Goal: Task Accomplishment & Management: Use online tool/utility

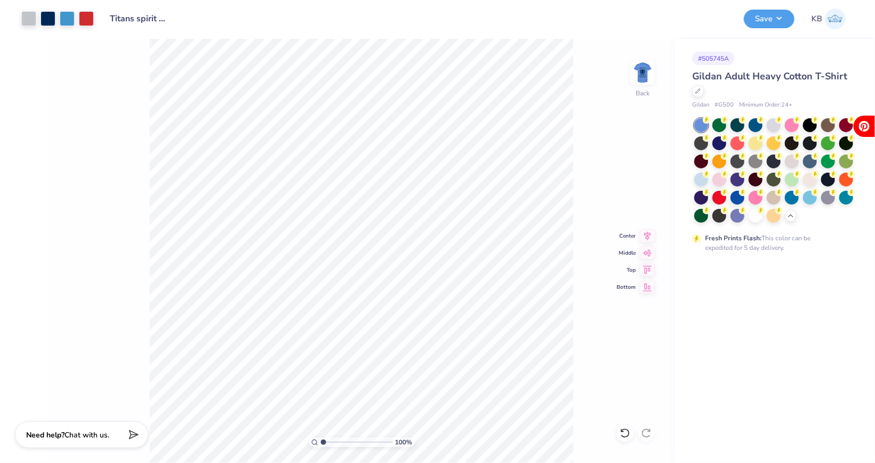
click at [598, 103] on div "100 % Back Center Middle Top Bottom" at bounding box center [361, 251] width 627 height 424
drag, startPoint x: 323, startPoint y: 442, endPoint x: 341, endPoint y: 444, distance: 18.2
click at [341, 444] on input "range" at bounding box center [357, 443] width 72 height 10
drag, startPoint x: 343, startPoint y: 444, endPoint x: 328, endPoint y: 444, distance: 14.9
type input "1.69"
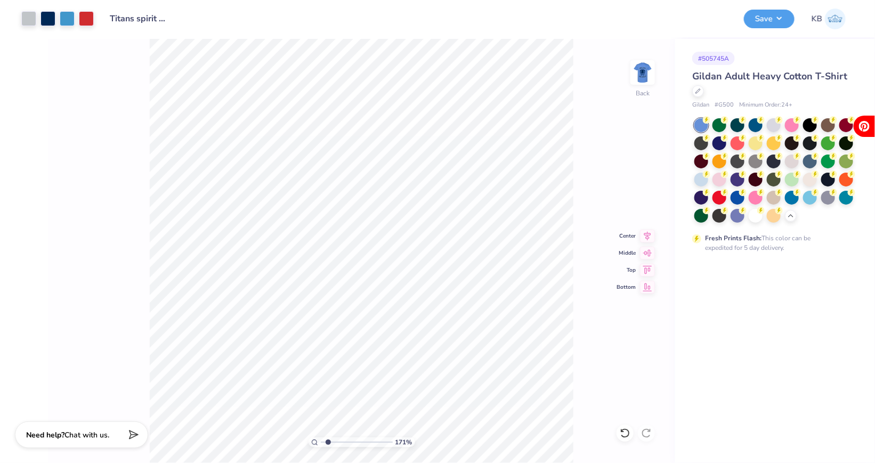
click at [328, 444] on input "range" at bounding box center [357, 443] width 72 height 10
click at [86, 19] on div at bounding box center [86, 17] width 15 height 15
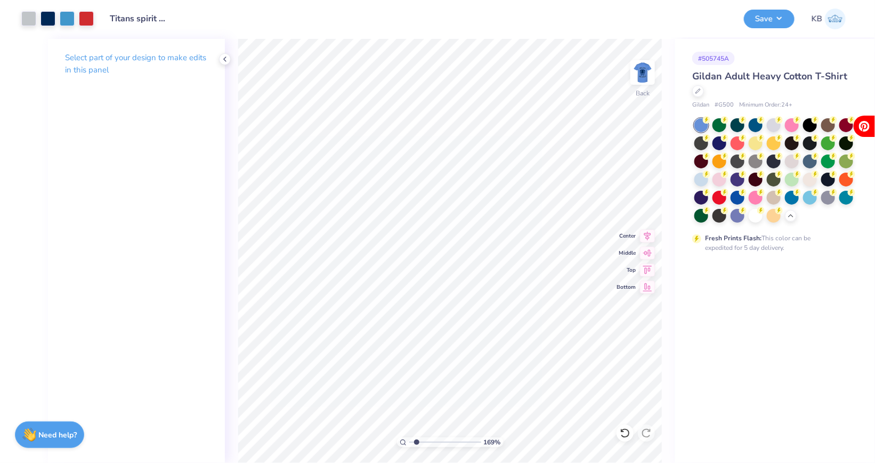
click at [83, 64] on p "Select part of your design to make edits in this panel" at bounding box center [136, 64] width 143 height 25
click at [227, 60] on icon at bounding box center [225, 59] width 9 height 9
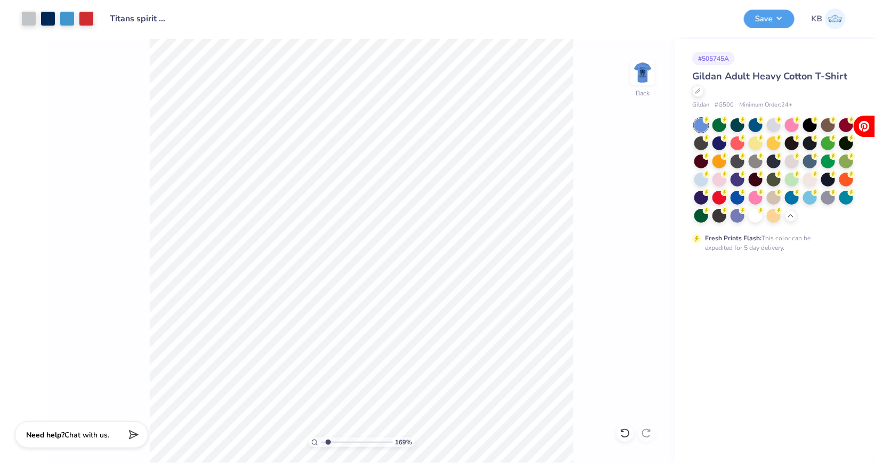
click at [630, 71] on div "169 % Back" at bounding box center [361, 251] width 627 height 424
click at [644, 71] on img at bounding box center [643, 72] width 43 height 43
click at [654, 70] on img at bounding box center [643, 72] width 43 height 43
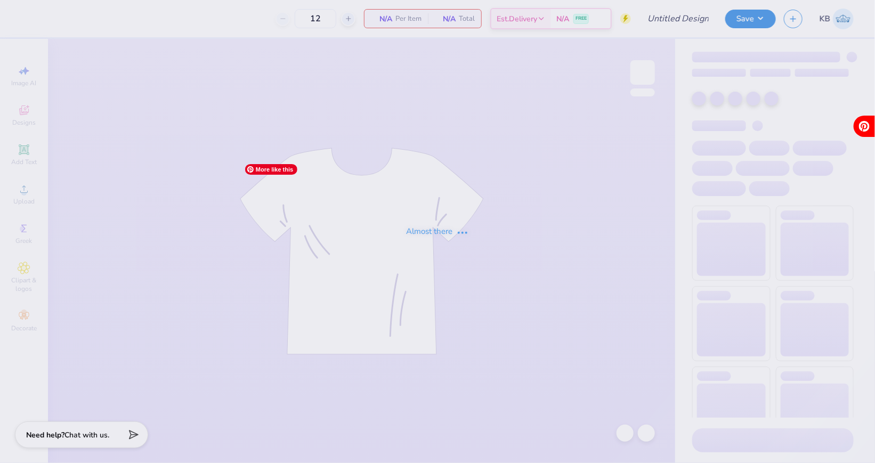
type input "Titans spirit wear"
type input "35"
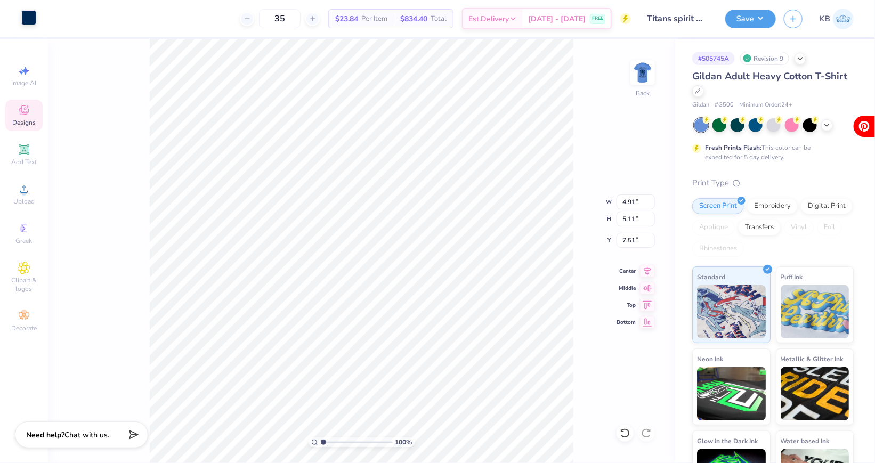
click at [32, 22] on div at bounding box center [28, 17] width 15 height 15
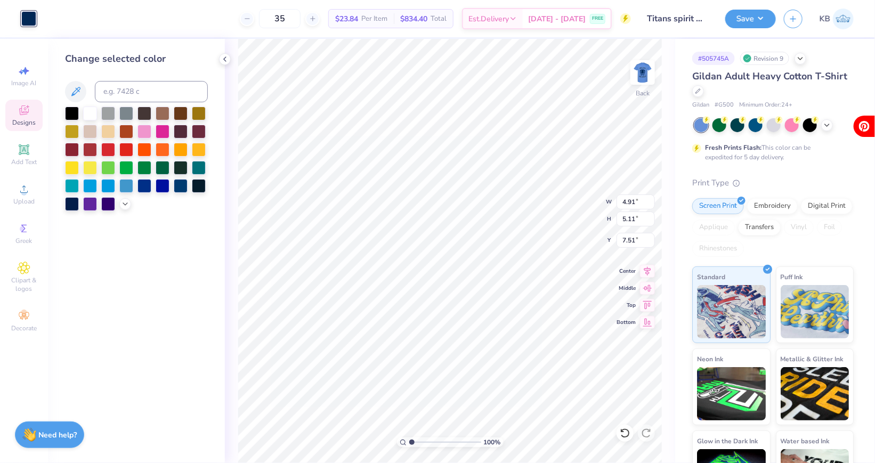
type input "11.98"
type input "7.18"
type input "3.00"
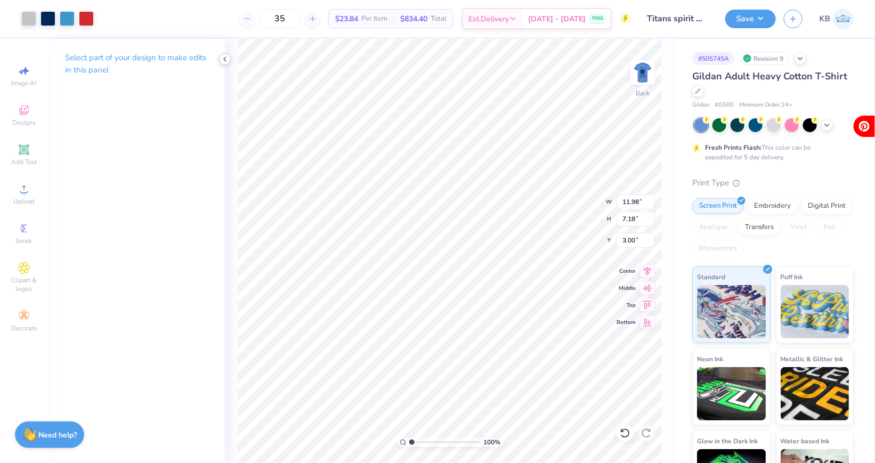
type input "4.91"
type input "5.11"
type input "7.51"
type input "11.98"
type input "7.18"
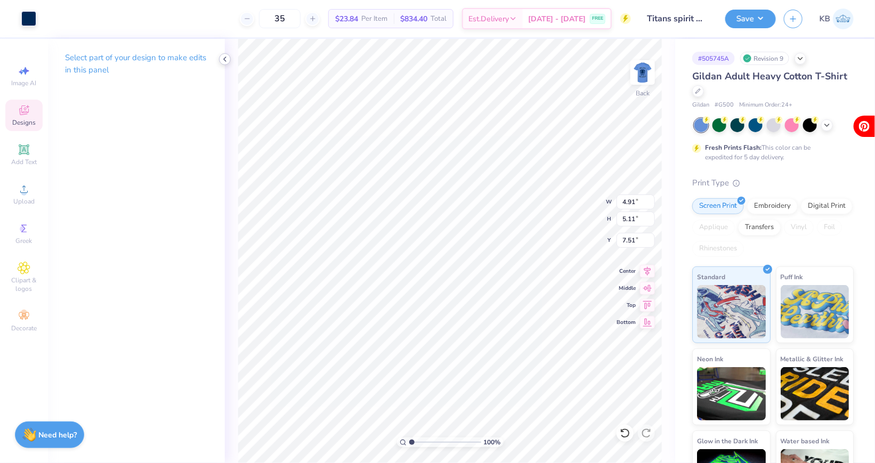
type input "3.00"
type input "4.91"
type input "5.11"
type input "7.51"
click at [27, 20] on div at bounding box center [28, 17] width 15 height 15
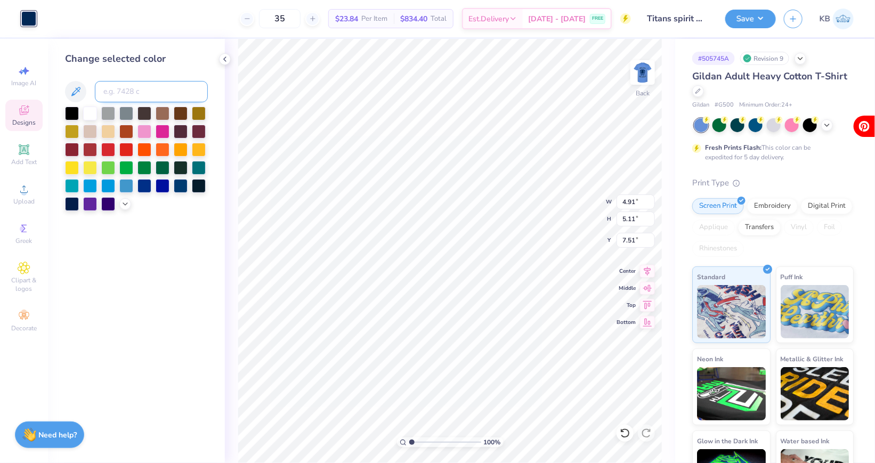
click at [118, 93] on input at bounding box center [151, 91] width 113 height 21
type input "428"
click at [85, 106] on div at bounding box center [90, 113] width 14 height 14
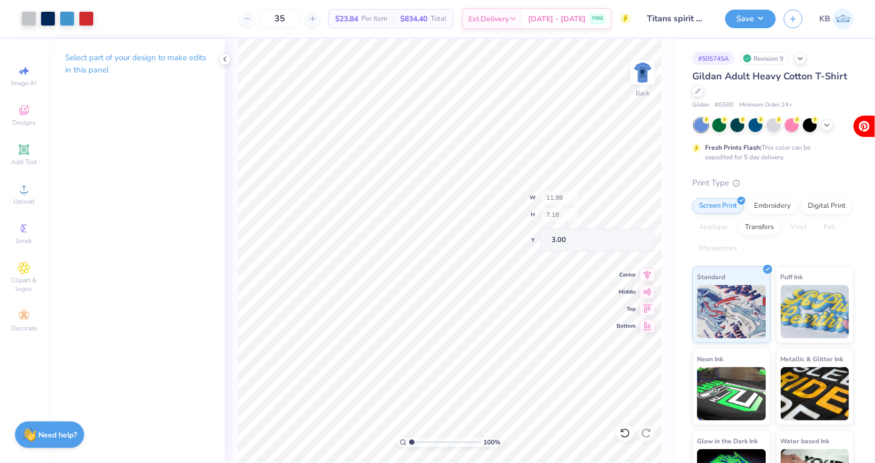
type input "4.91"
type input "5.11"
type input "7.51"
type input "12.86"
click at [29, 10] on div at bounding box center [28, 17] width 15 height 15
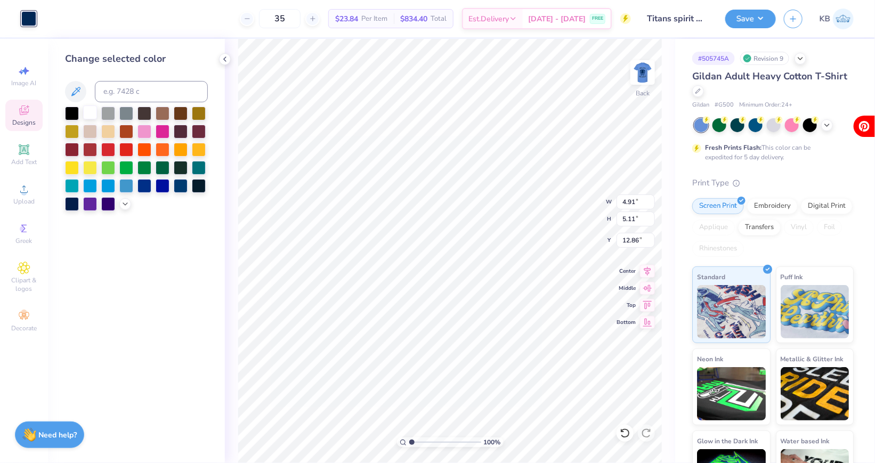
click at [88, 110] on div at bounding box center [90, 113] width 14 height 14
type input "2.86"
type input "2.03"
type input "8.15"
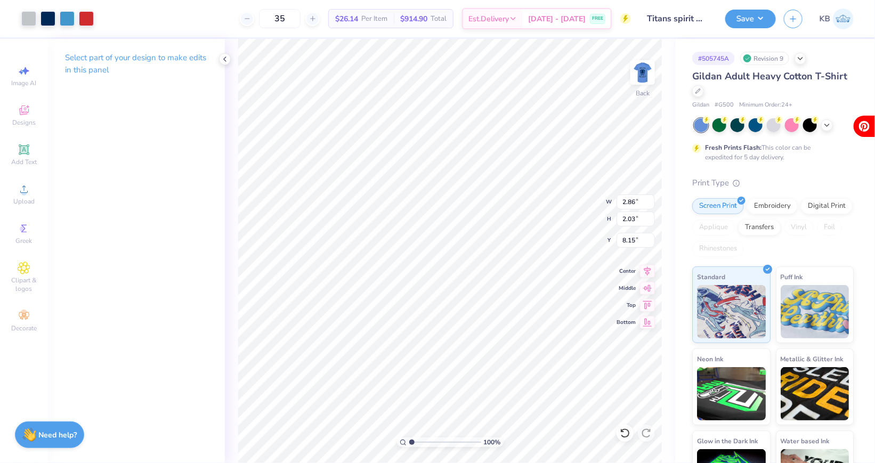
type input "11.85"
type input "7.35"
type input "8.30"
drag, startPoint x: 412, startPoint y: 441, endPoint x: 426, endPoint y: 440, distance: 15.0
type input "3.01"
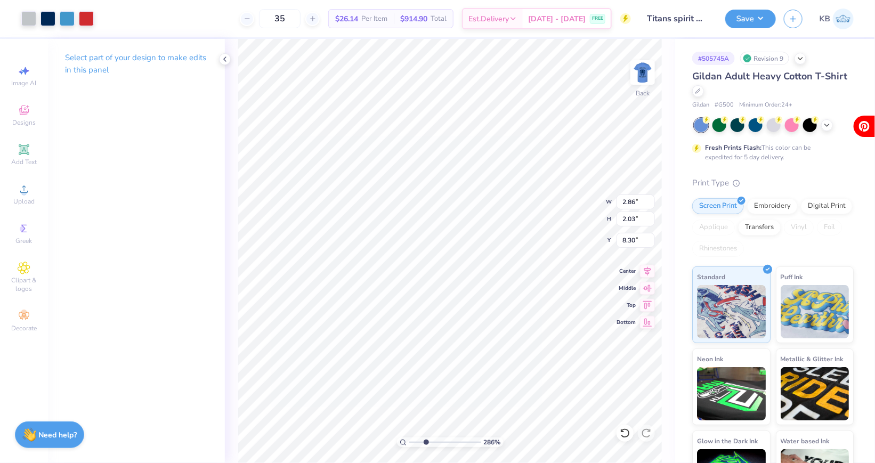
click at [426, 440] on input "range" at bounding box center [445, 443] width 72 height 10
type input "8.07"
drag, startPoint x: 426, startPoint y: 440, endPoint x: 418, endPoint y: 440, distance: 7.5
type input "1.94"
click at [418, 440] on input "range" at bounding box center [445, 443] width 72 height 10
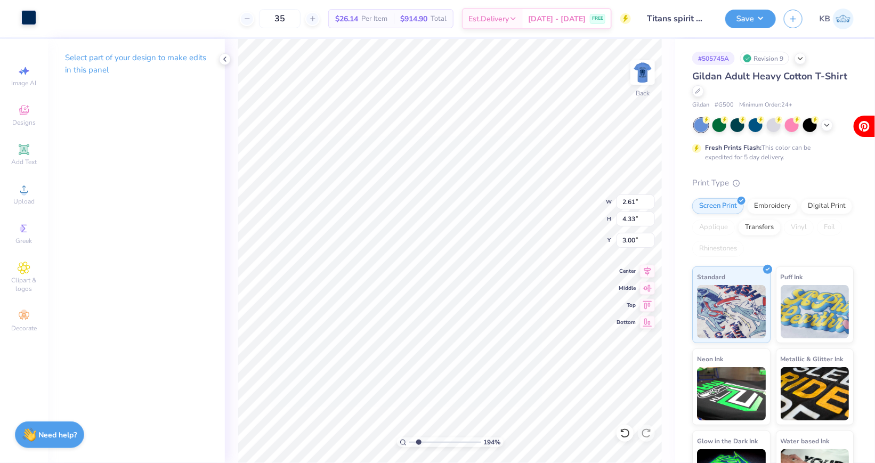
click at [33, 18] on div at bounding box center [28, 17] width 15 height 15
click at [35, 22] on div at bounding box center [28, 17] width 15 height 15
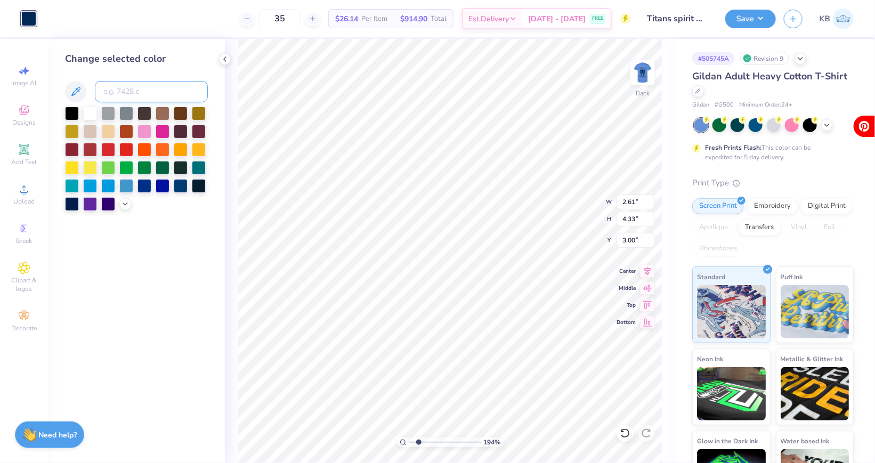
click at [134, 96] on input at bounding box center [151, 91] width 113 height 21
type input "7688"
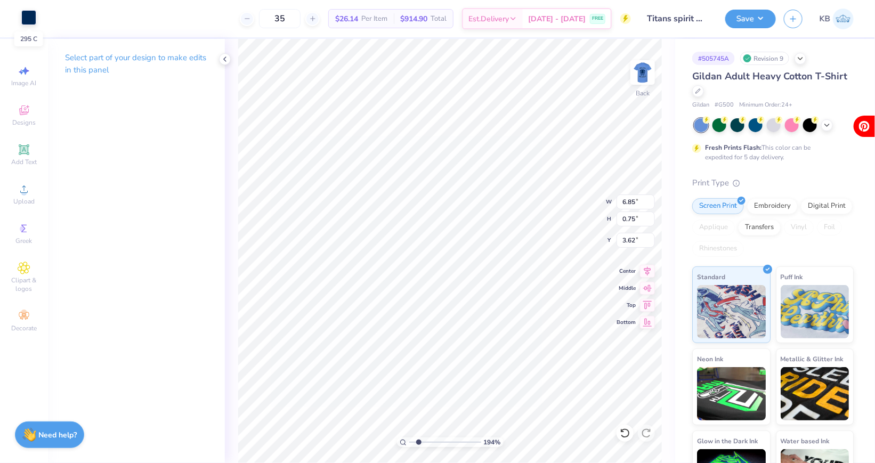
click at [31, 19] on div at bounding box center [28, 17] width 15 height 15
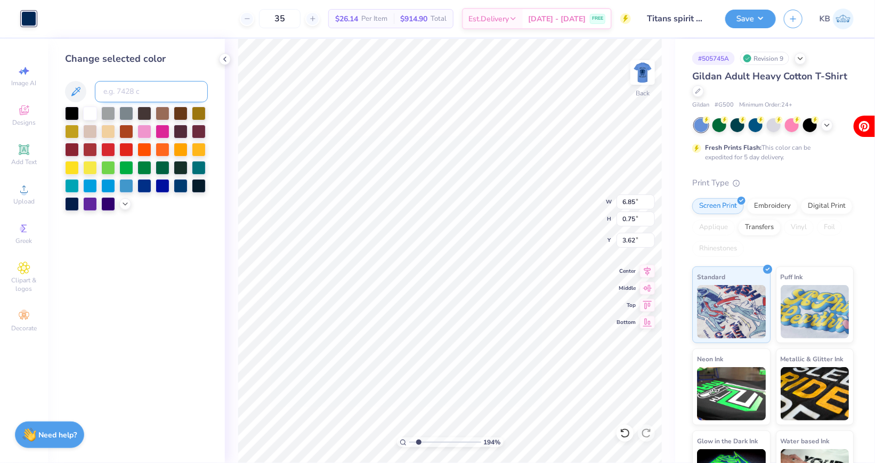
click at [111, 87] on input at bounding box center [151, 91] width 113 height 21
type input "7688"
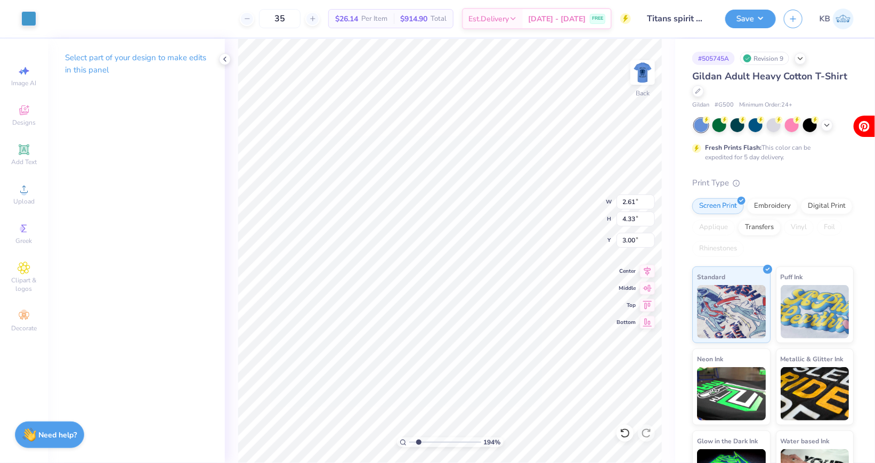
click at [18, 18] on div "Art colors" at bounding box center [18, 18] width 36 height 37
click at [24, 20] on div at bounding box center [28, 17] width 15 height 15
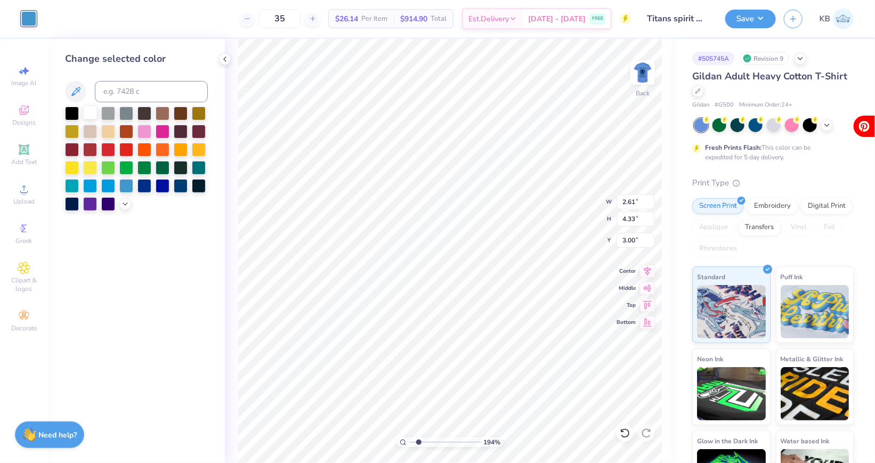
click at [92, 106] on div at bounding box center [90, 113] width 14 height 14
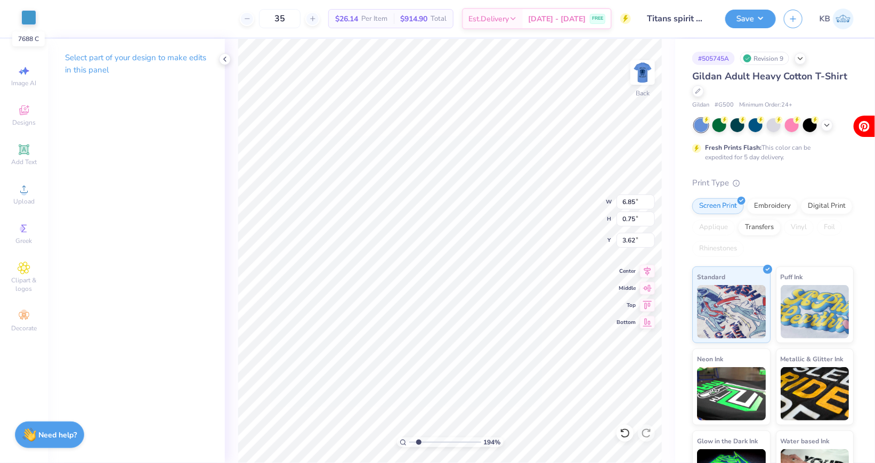
click at [25, 13] on div at bounding box center [28, 17] width 15 height 15
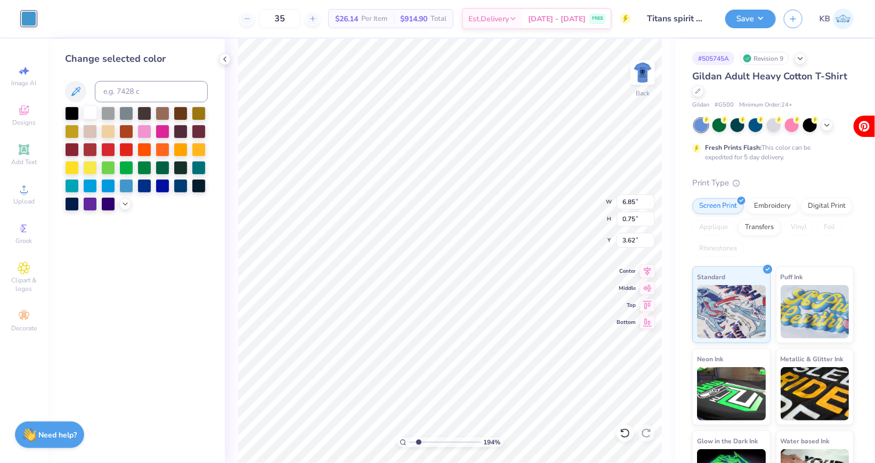
click at [92, 117] on div at bounding box center [90, 113] width 14 height 14
type input "1.43"
type input "2.28"
type input "4.58"
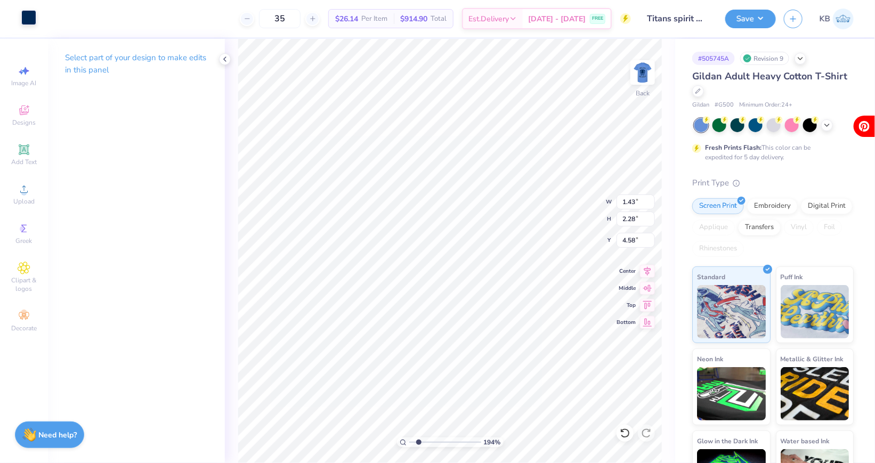
click at [26, 21] on div at bounding box center [28, 17] width 15 height 15
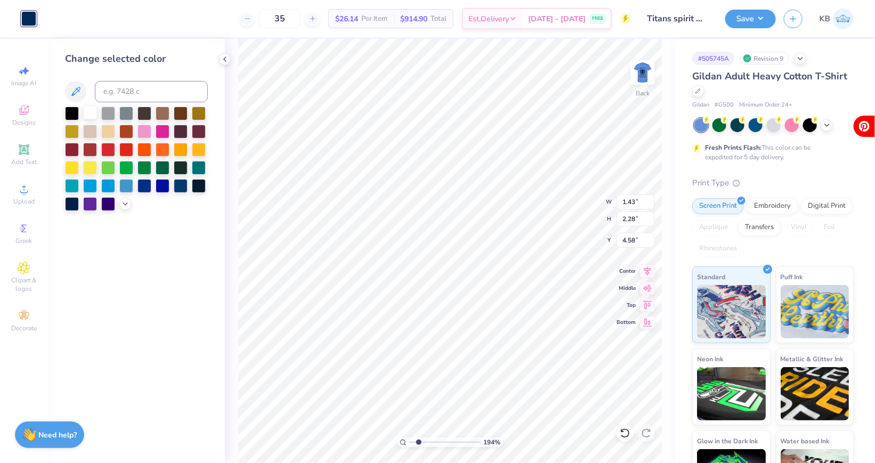
click at [91, 118] on div at bounding box center [90, 113] width 14 height 14
type input "0.88"
type input "0.66"
type input "4.48"
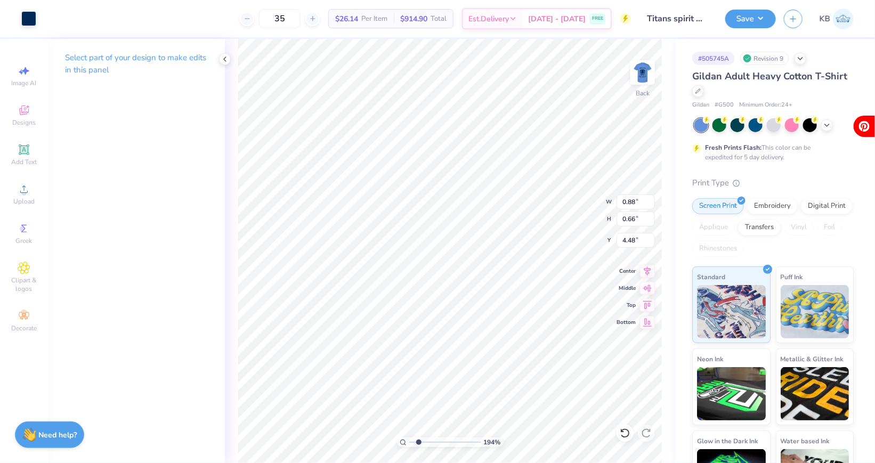
type input "2.18"
type input "2.56"
type input "4.47"
click at [27, 15] on div at bounding box center [28, 17] width 15 height 15
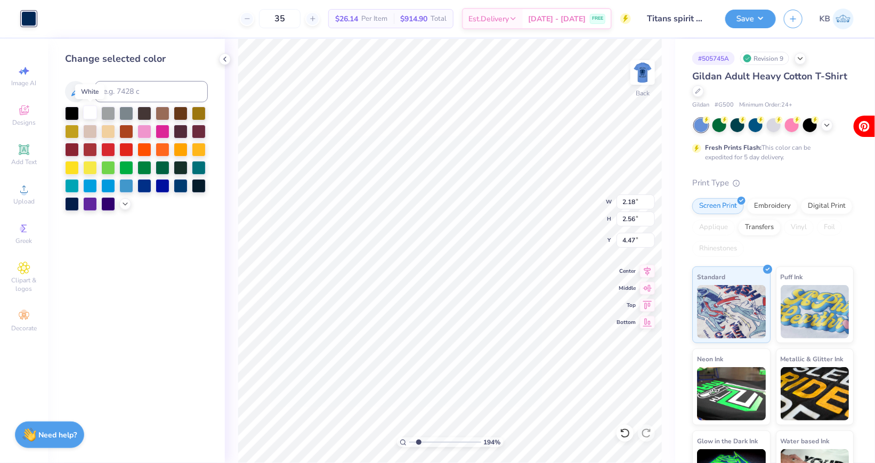
click at [94, 114] on div at bounding box center [90, 113] width 14 height 14
type input "9.57"
type input "4.09"
type input "3.14"
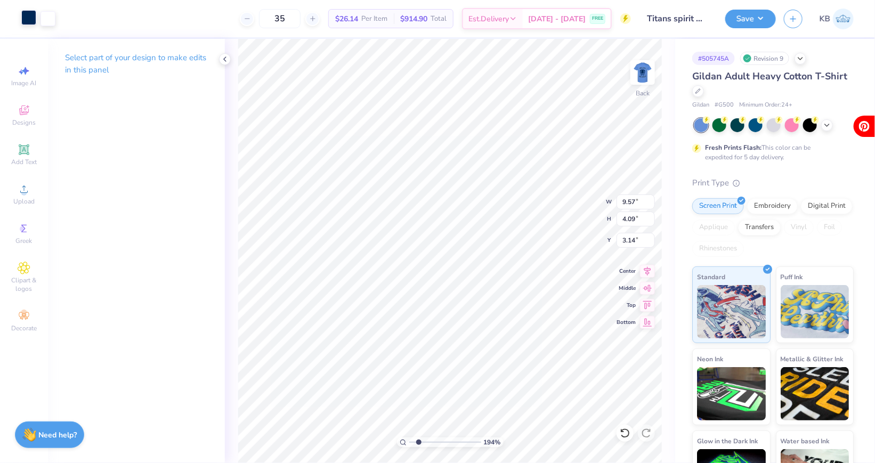
click at [27, 17] on div at bounding box center [28, 17] width 15 height 15
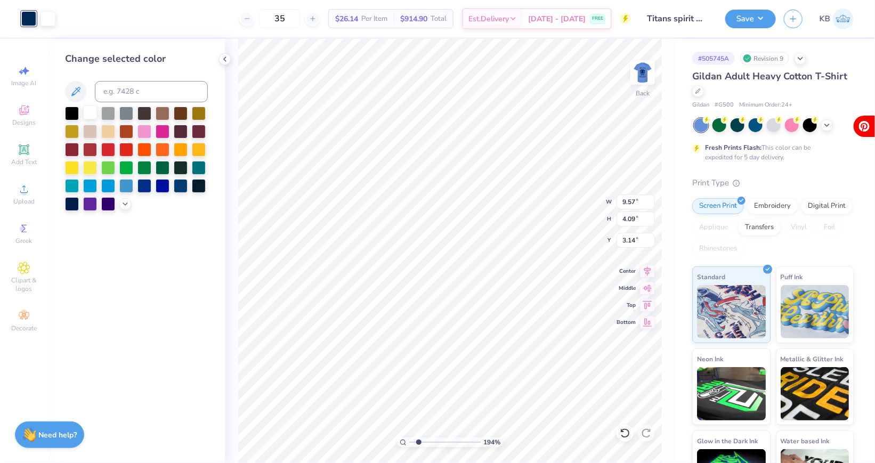
click at [89, 112] on div at bounding box center [90, 113] width 14 height 14
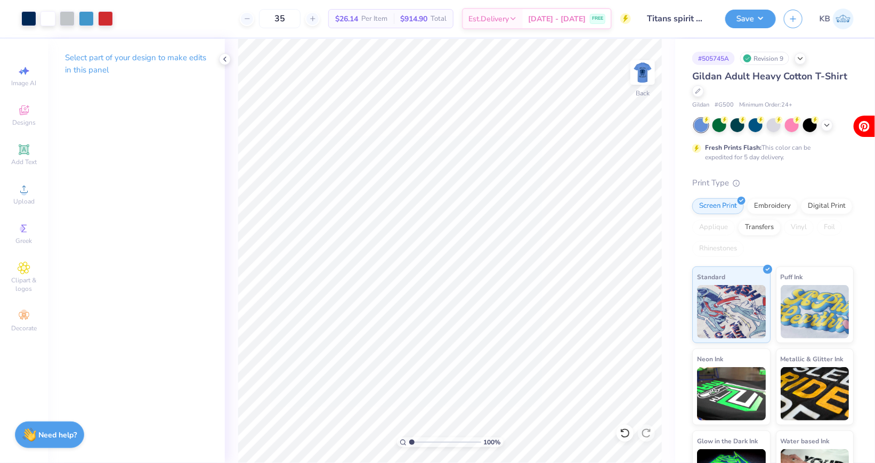
drag, startPoint x: 420, startPoint y: 440, endPoint x: 408, endPoint y: 440, distance: 11.7
type input "1"
click at [409, 440] on input "range" at bounding box center [445, 443] width 72 height 10
click at [826, 125] on icon at bounding box center [827, 124] width 9 height 9
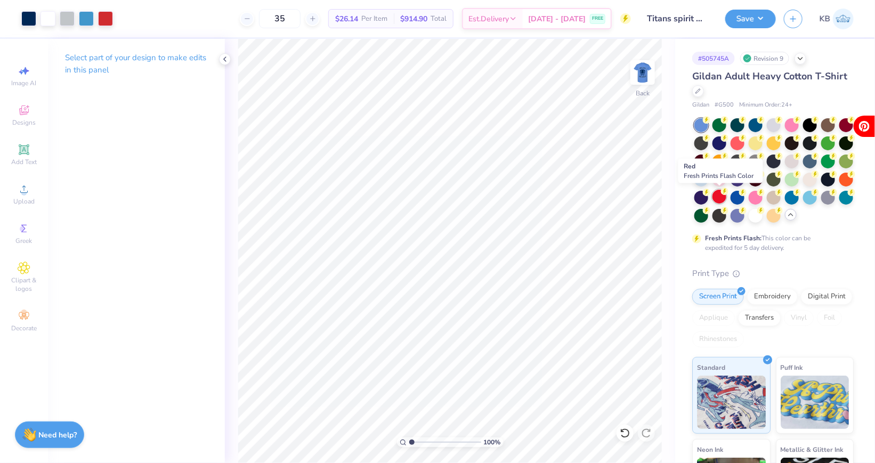
click at [719, 192] on div at bounding box center [720, 197] width 14 height 14
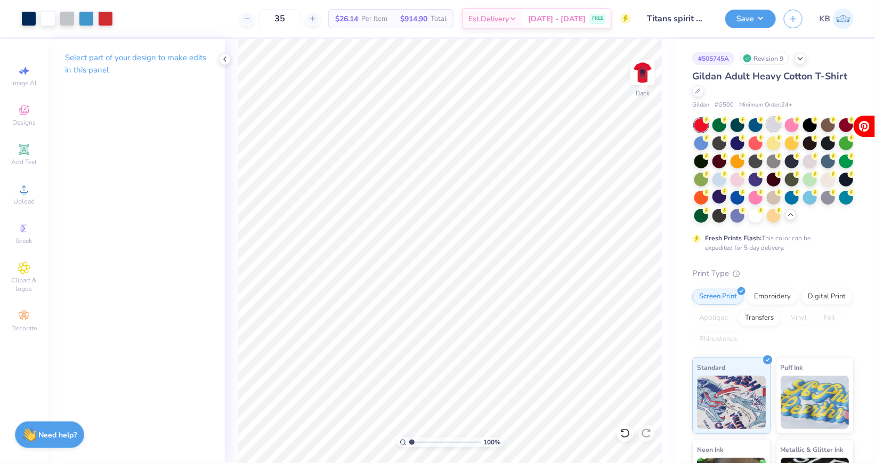
click at [775, 119] on div at bounding box center [774, 124] width 14 height 14
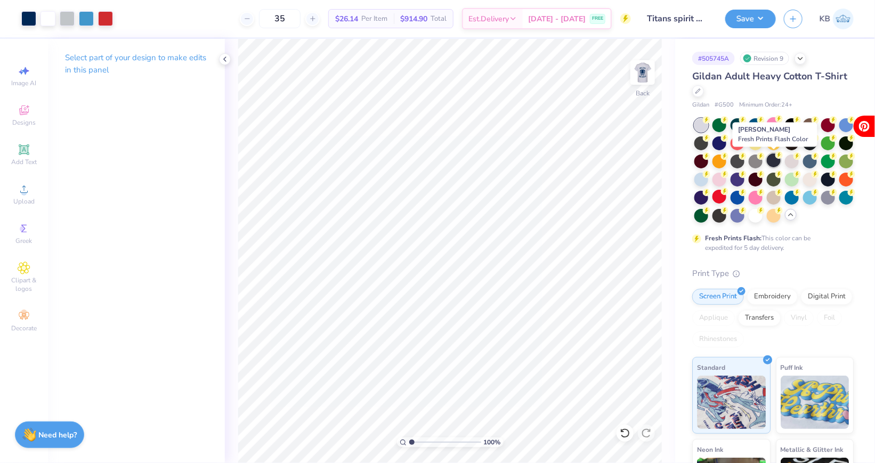
click at [777, 164] on div at bounding box center [774, 161] width 14 height 14
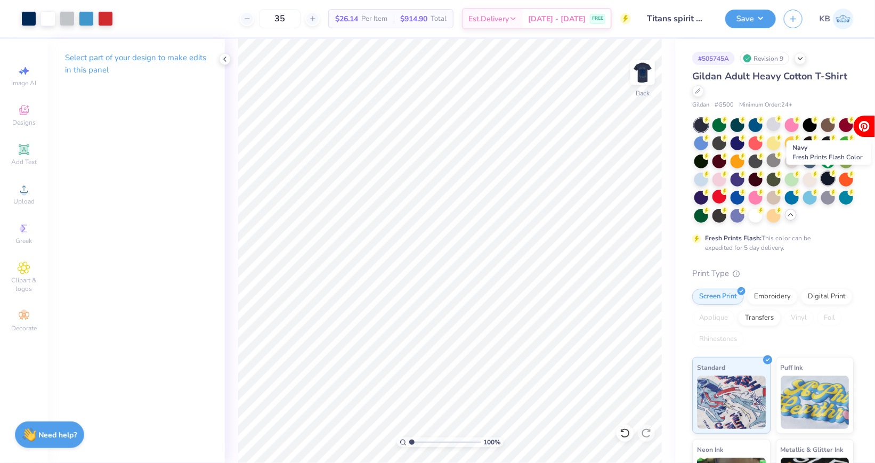
click at [824, 180] on div at bounding box center [829, 179] width 14 height 14
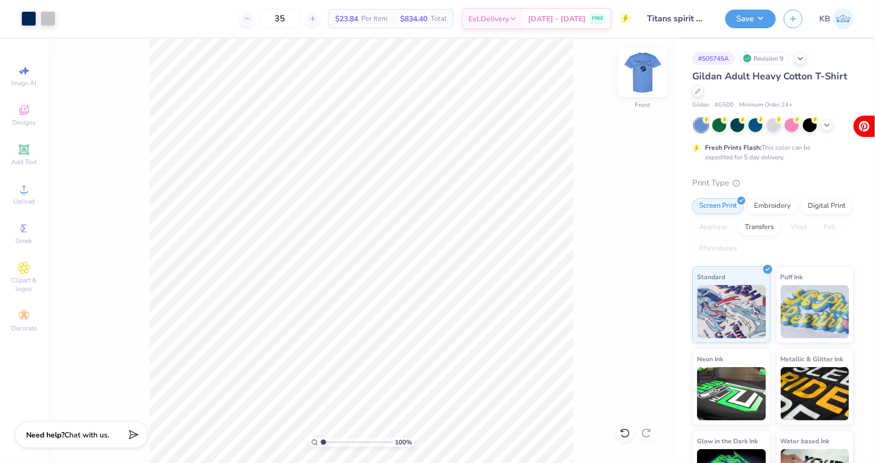
click at [638, 78] on img at bounding box center [643, 72] width 43 height 43
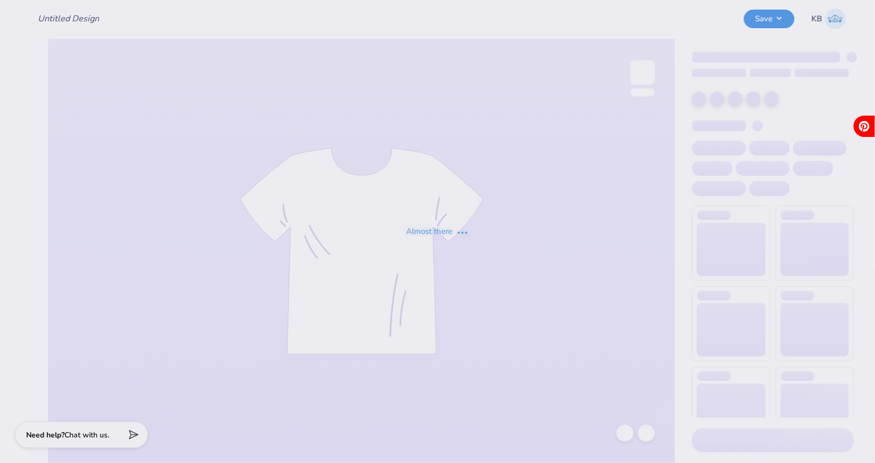
type input "Titans spirit wear"
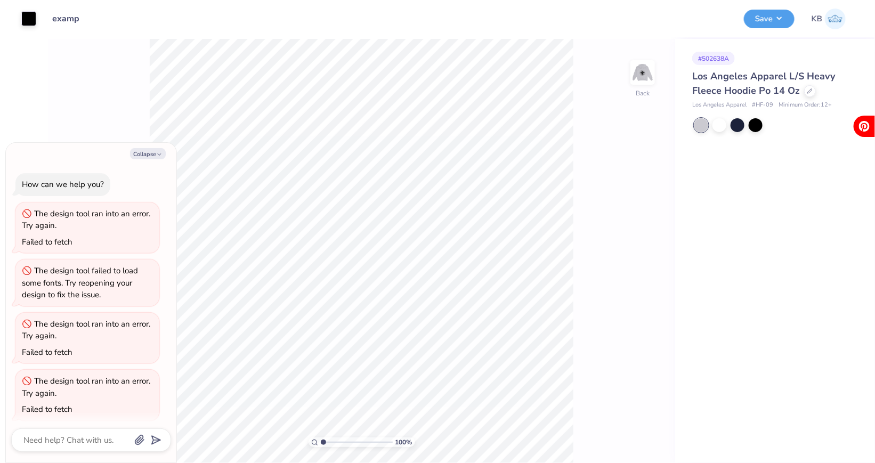
scroll to position [230, 0]
